Goal: Check status: Check status

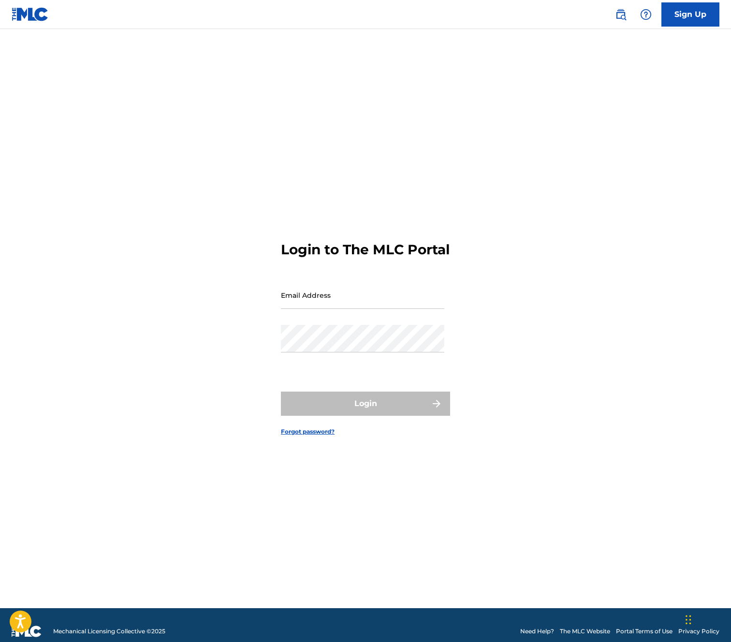
click at [340, 309] on input "Email Address" at bounding box center [362, 295] width 163 height 28
type input "[EMAIL_ADDRESS][DOMAIN_NAME]"
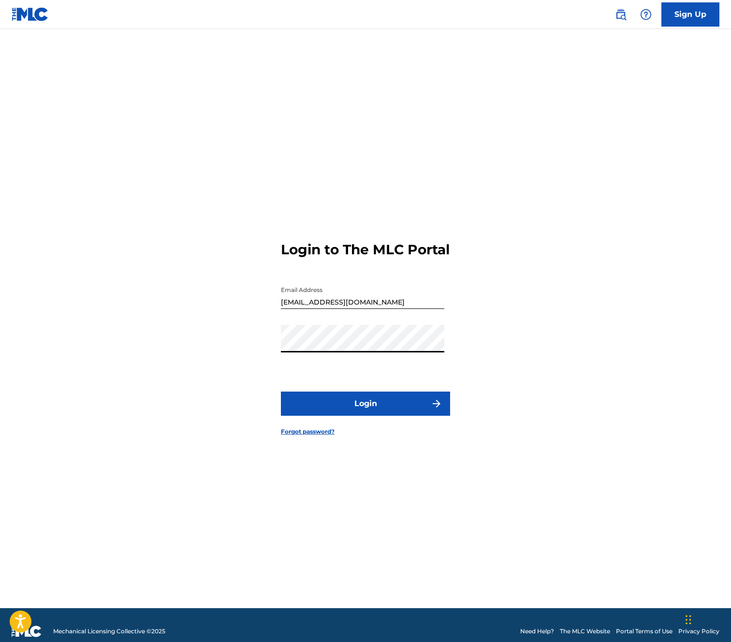
click at [344, 409] on button "Login" at bounding box center [365, 403] width 169 height 24
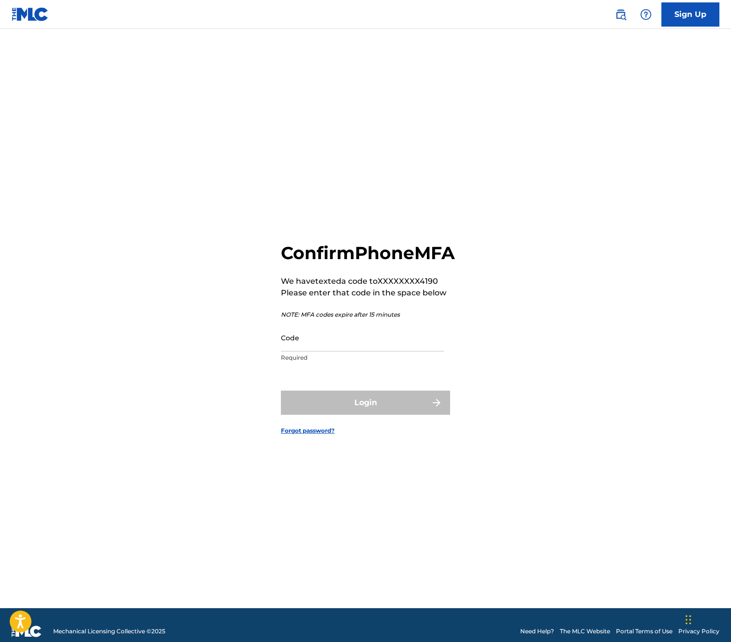
click at [341, 351] on input "Code" at bounding box center [362, 338] width 163 height 28
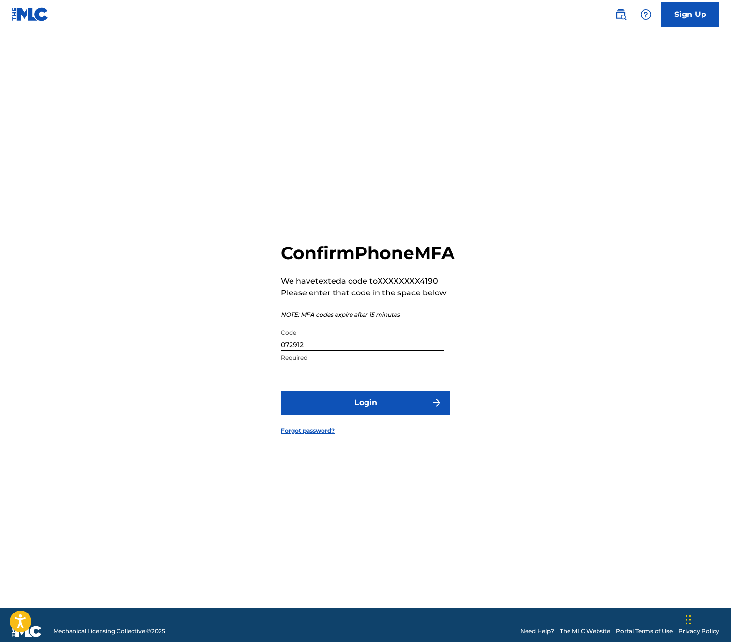
type input "072912"
click at [281, 391] on button "Login" at bounding box center [365, 403] width 169 height 24
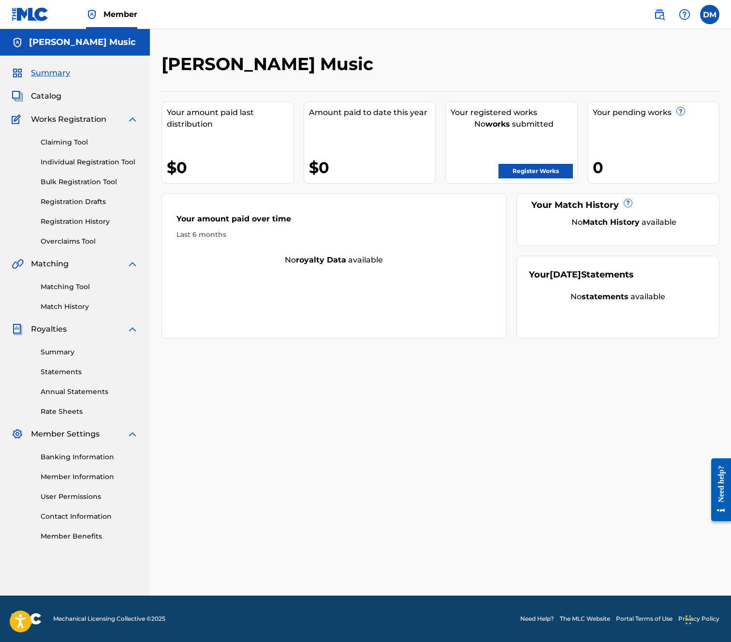
click at [84, 219] on link "Registration History" at bounding box center [90, 222] width 98 height 10
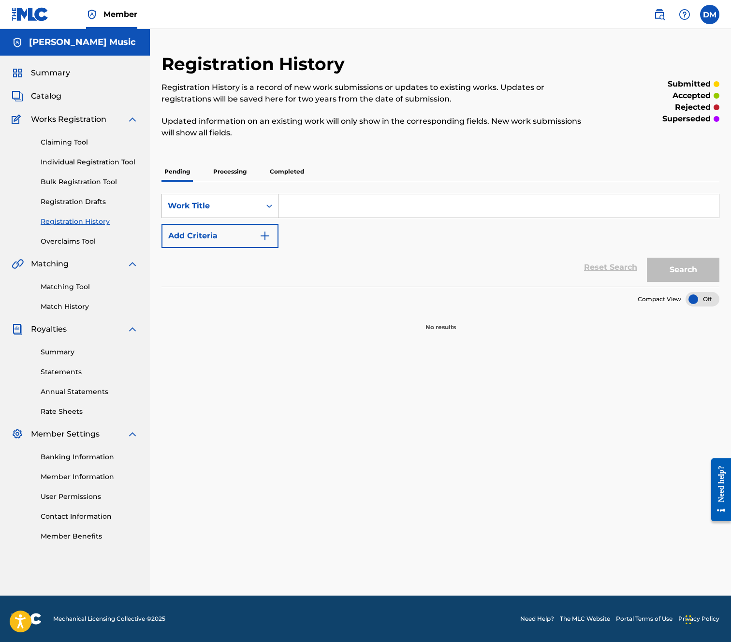
click at [233, 170] on p "Processing" at bounding box center [229, 171] width 39 height 20
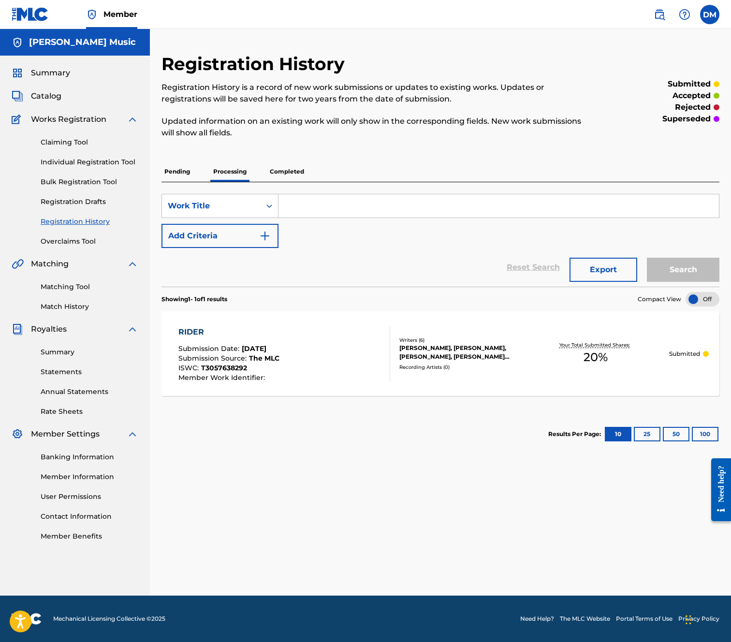
click at [249, 171] on p "Processing" at bounding box center [229, 171] width 39 height 20
click at [273, 171] on p "Completed" at bounding box center [287, 171] width 40 height 20
